Goal: Task Accomplishment & Management: Manage account settings

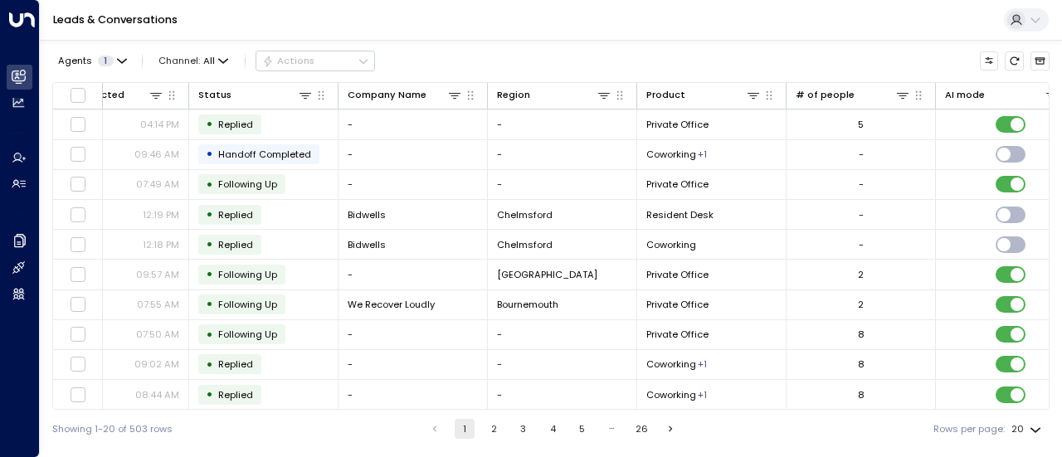
scroll to position [0, 410]
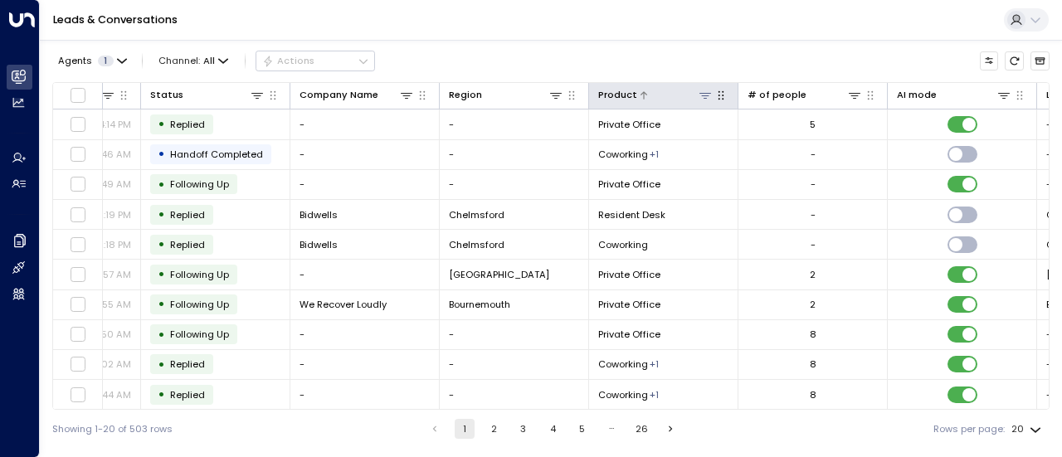
click at [706, 93] on icon at bounding box center [705, 96] width 12 height 6
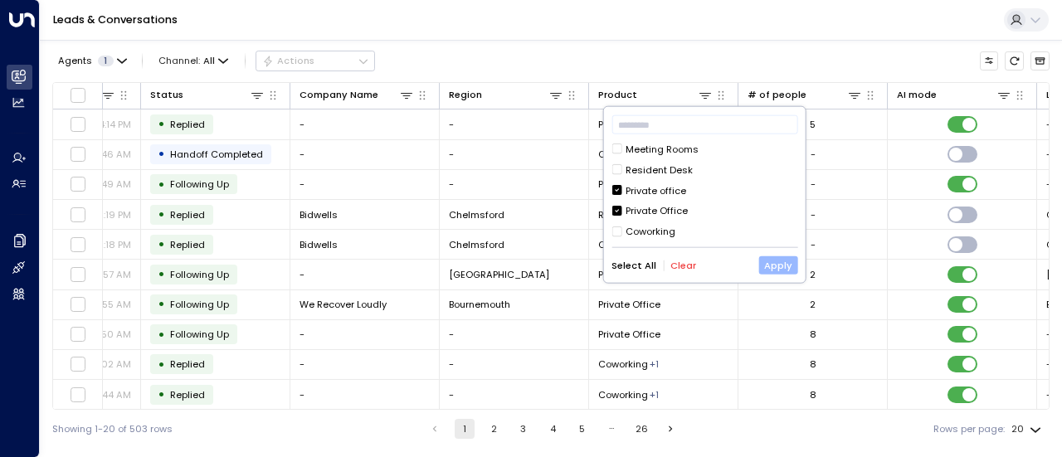
click at [767, 263] on button "Apply" at bounding box center [777, 265] width 39 height 18
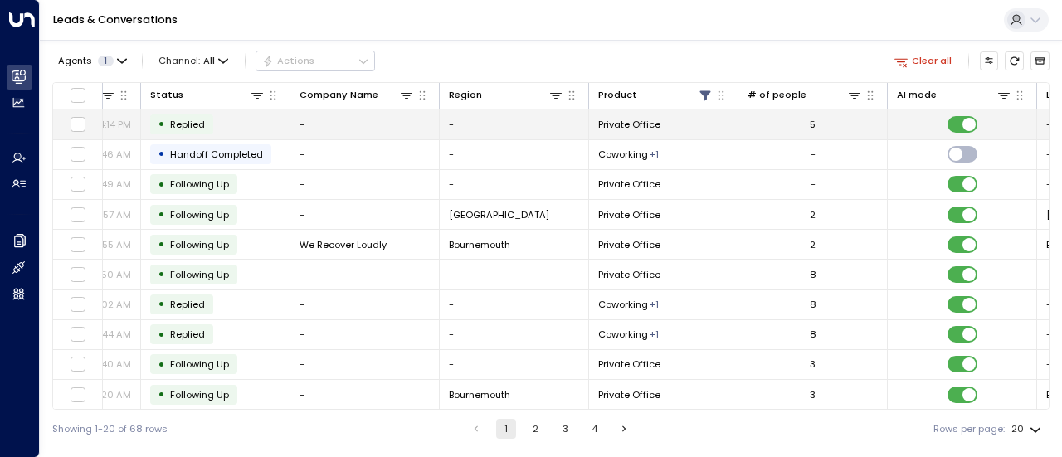
click at [181, 124] on span "Replied" at bounding box center [187, 124] width 35 height 13
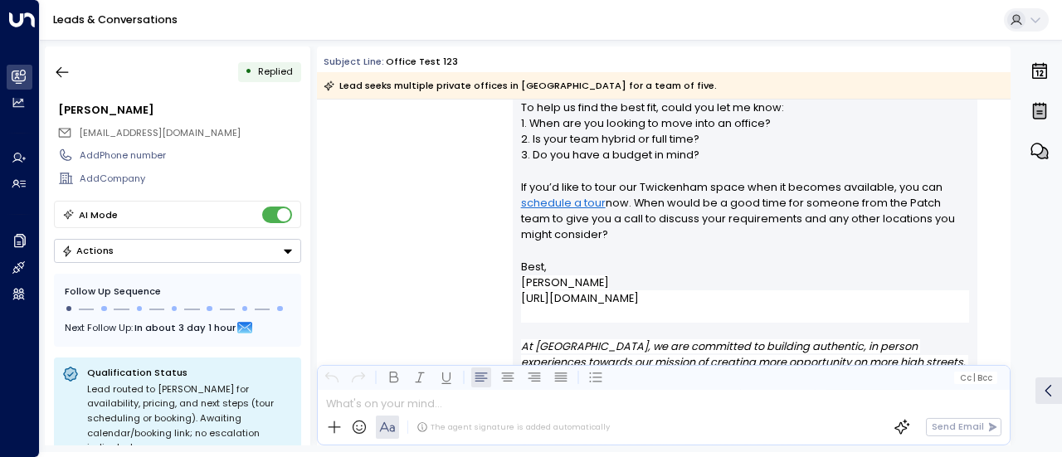
scroll to position [179, 0]
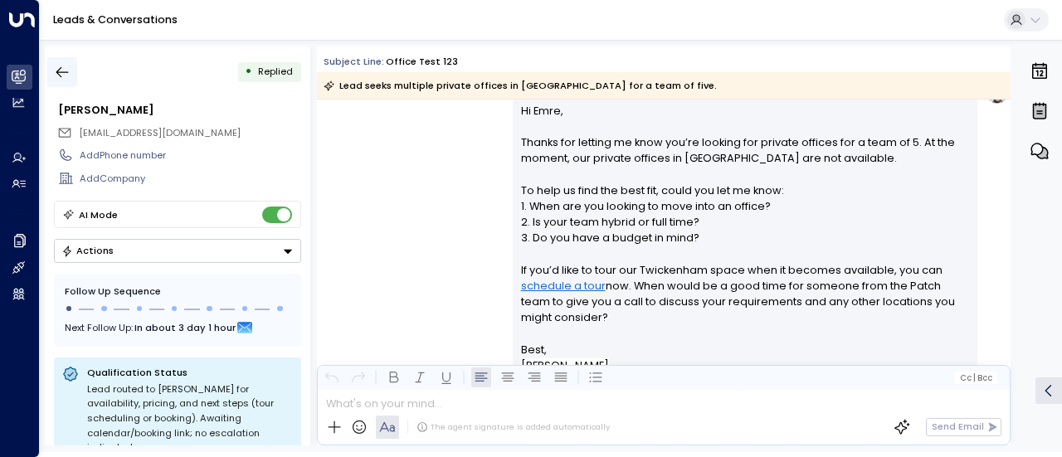
click at [62, 71] on icon "button" at bounding box center [62, 72] width 17 height 17
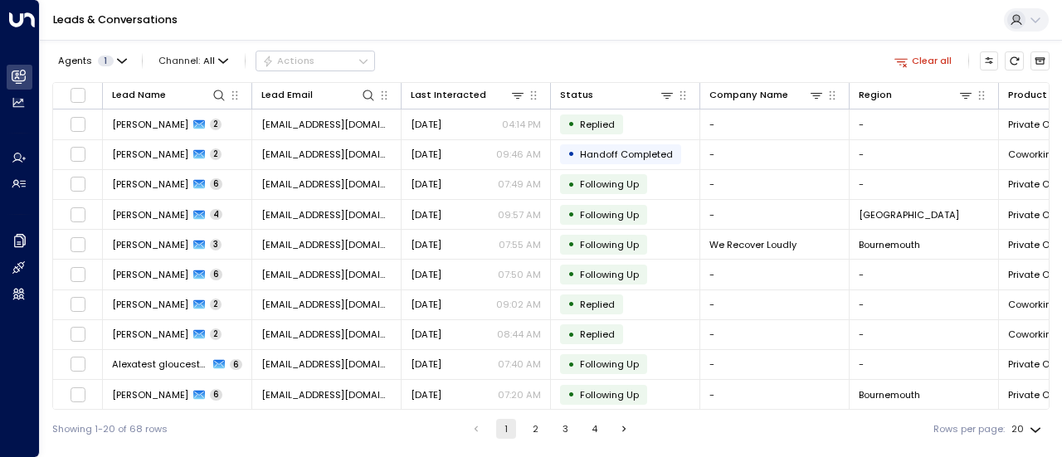
drag, startPoint x: 464, startPoint y: 411, endPoint x: 546, endPoint y: 415, distance: 82.2
click at [546, 415] on div "Showing 1-20 of 68 rows 1 2 3 4 Rows per page: 20 **" at bounding box center [550, 429] width 997 height 38
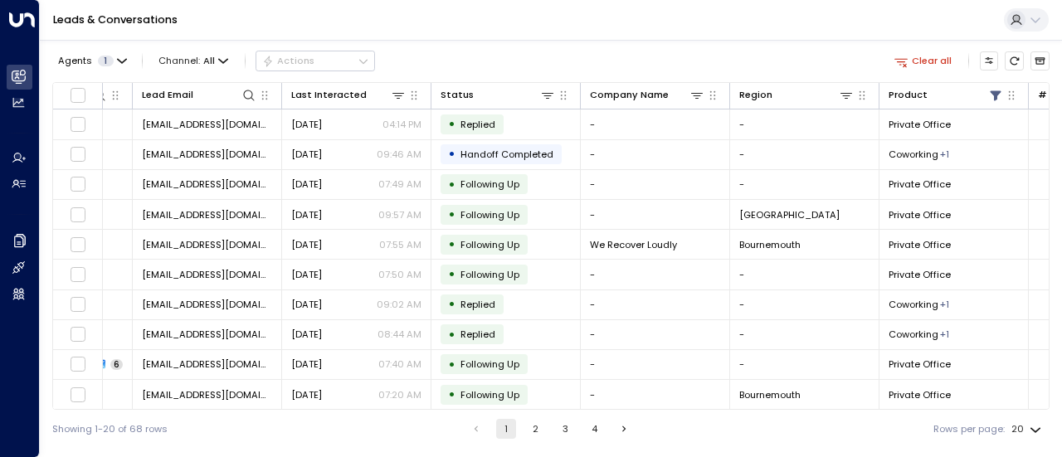
scroll to position [0, 109]
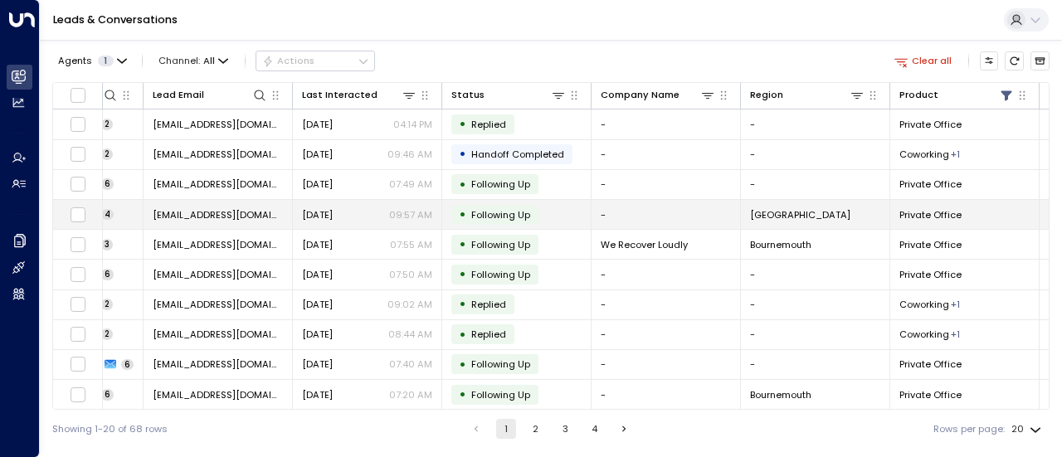
click at [227, 210] on span "[EMAIL_ADDRESS][DOMAIN_NAME]" at bounding box center [218, 214] width 130 height 13
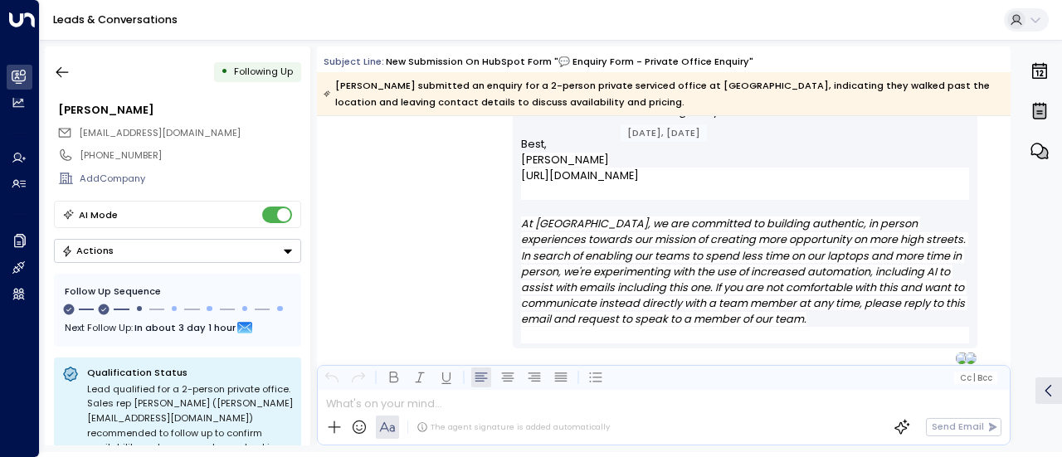
scroll to position [1415, 0]
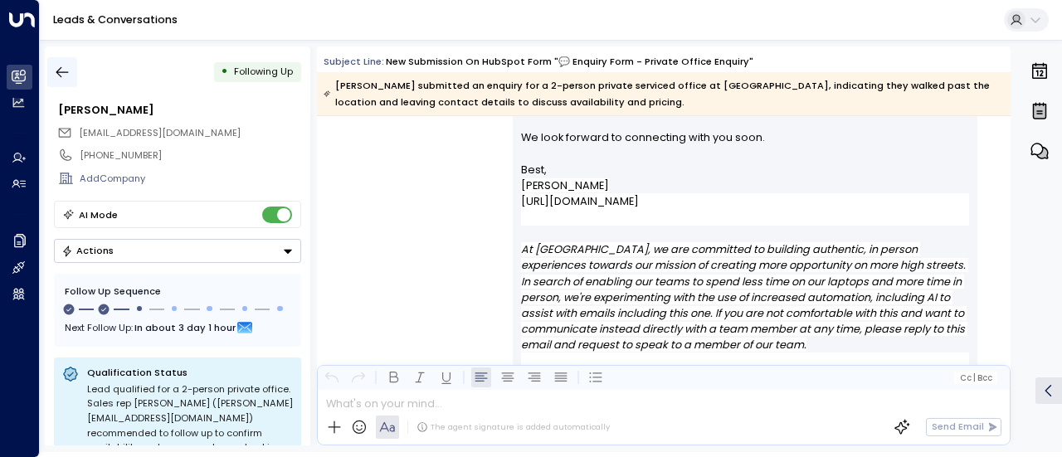
click at [56, 66] on icon "button" at bounding box center [62, 72] width 17 height 17
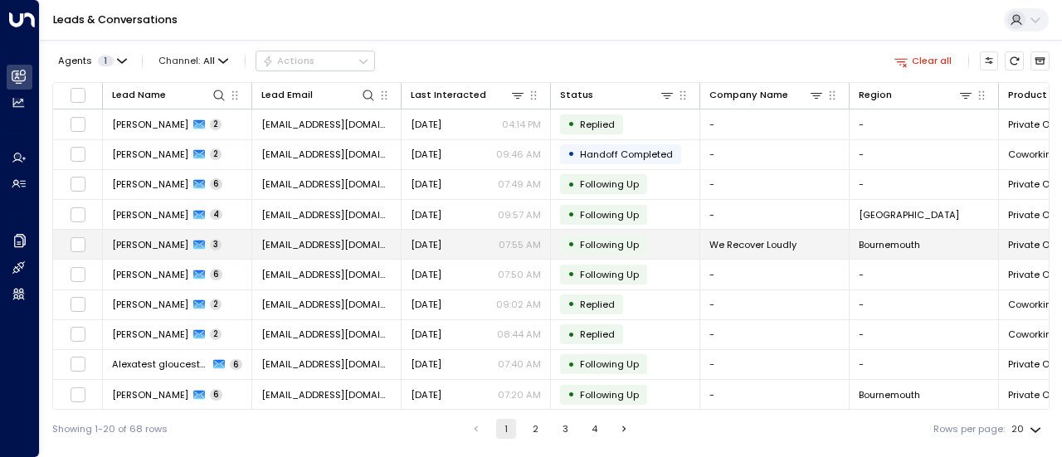
click at [136, 244] on span "[PERSON_NAME]" at bounding box center [150, 244] width 76 height 13
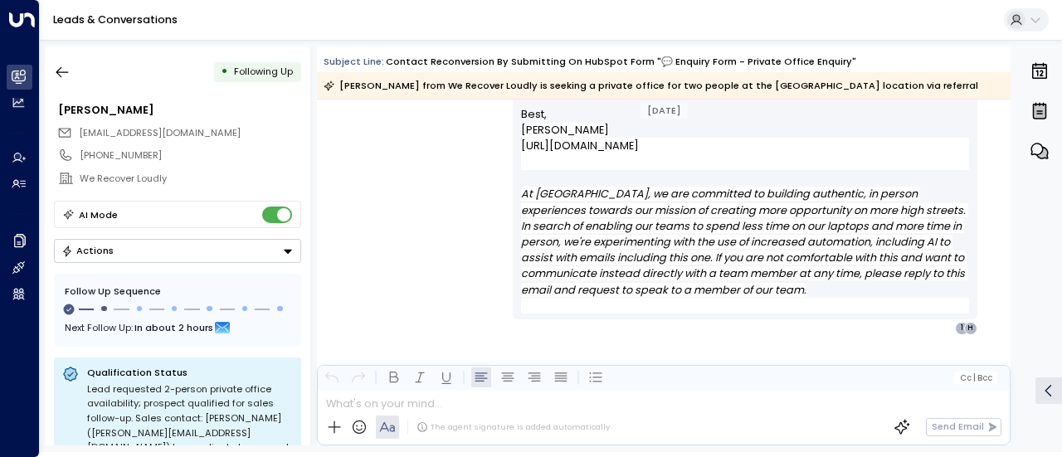
scroll to position [2022, 0]
